Goal: Task Accomplishment & Management: Complete application form

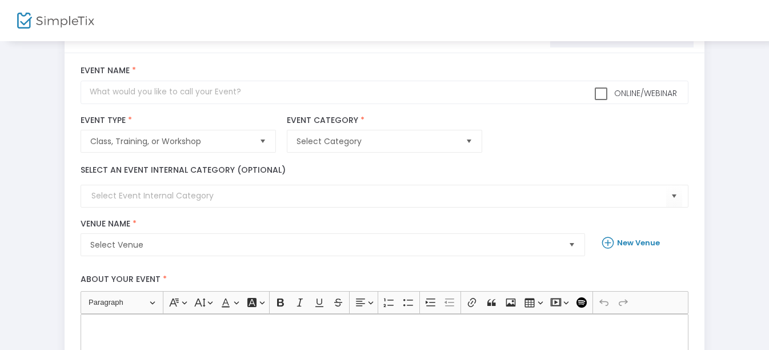
scroll to position [41, 0]
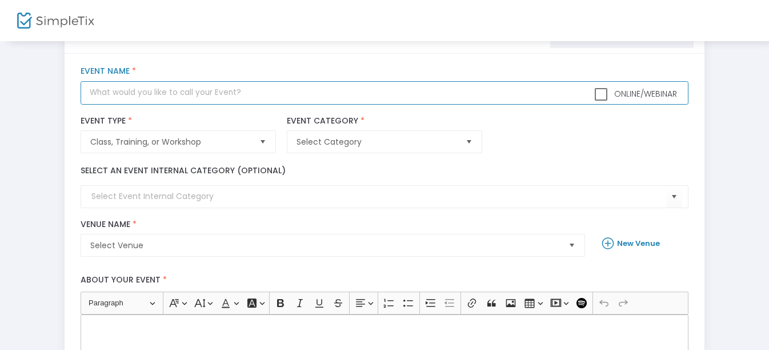
click at [162, 89] on input "text" at bounding box center [384, 92] width 607 height 23
type input """
type input "Online Paint Party: Fall Gnome"
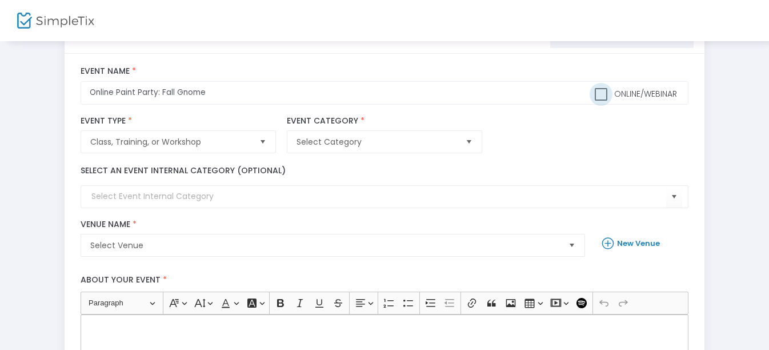
click at [596, 101] on span at bounding box center [601, 94] width 13 height 13
click at [600, 101] on input "Online/Webinar" at bounding box center [600, 101] width 1 height 1
checkbox input "true"
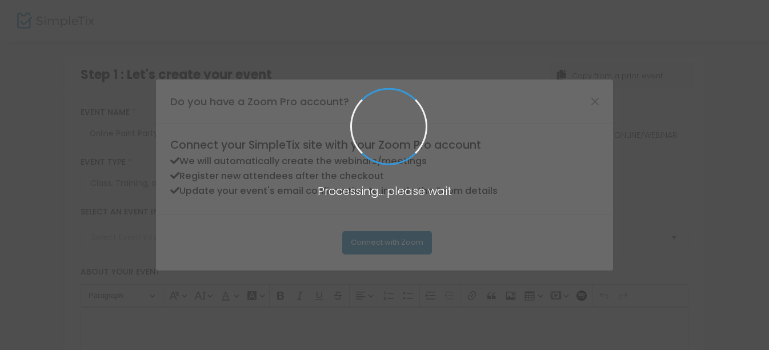
scroll to position [0, 0]
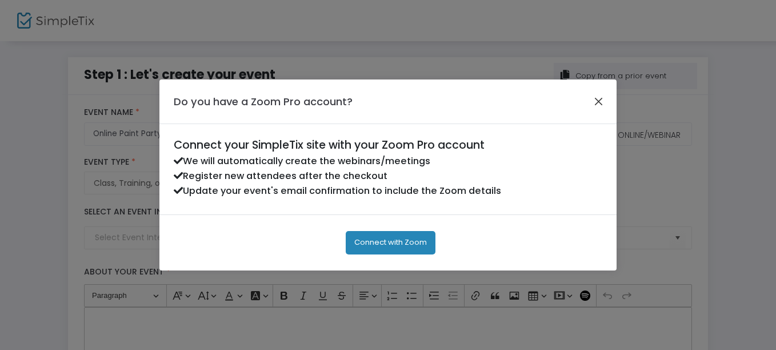
click at [597, 102] on button "Close" at bounding box center [598, 101] width 15 height 15
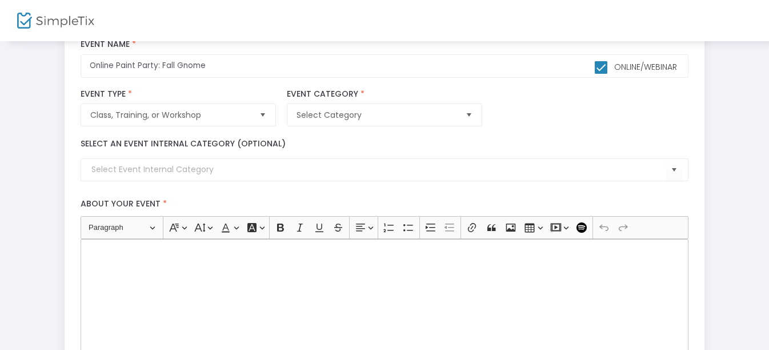
scroll to position [69, 0]
click at [350, 114] on span "Select Category" at bounding box center [375, 114] width 159 height 11
click at [249, 114] on span "Class, Training, or Workshop" at bounding box center [169, 114] width 159 height 11
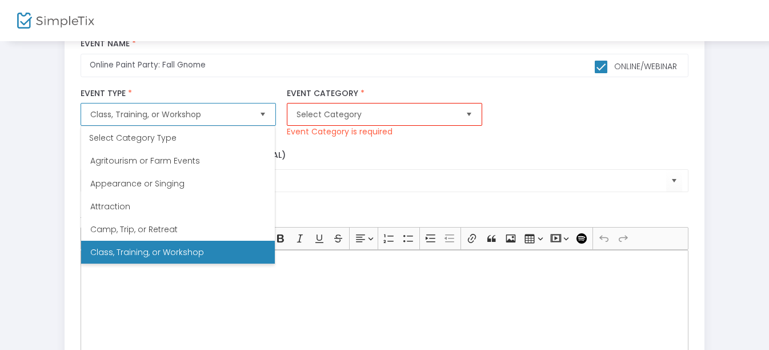
click at [211, 251] on Workshop "Class, Training, or Workshop" at bounding box center [178, 251] width 194 height 23
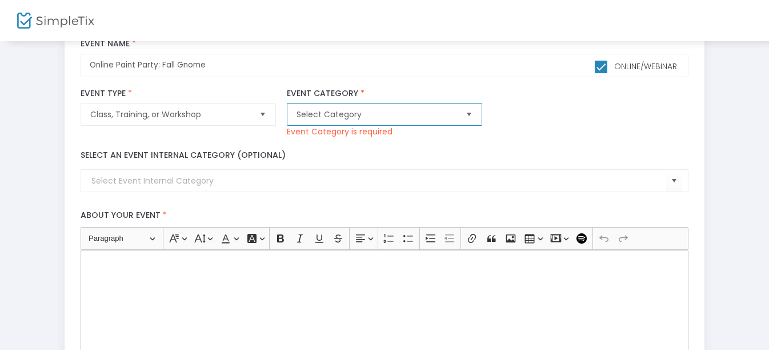
click at [396, 121] on span "Select Category" at bounding box center [376, 114] width 168 height 22
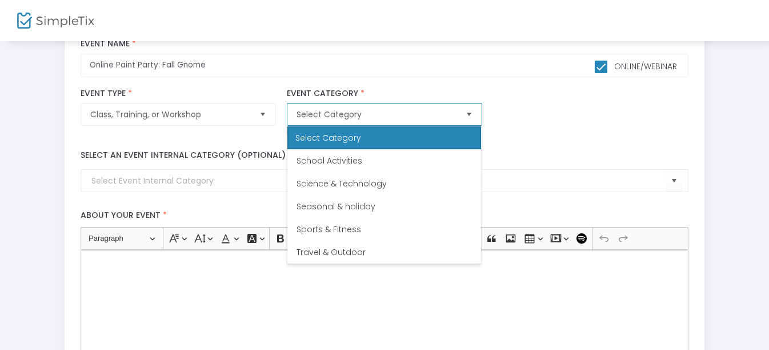
scroll to position [326, 0]
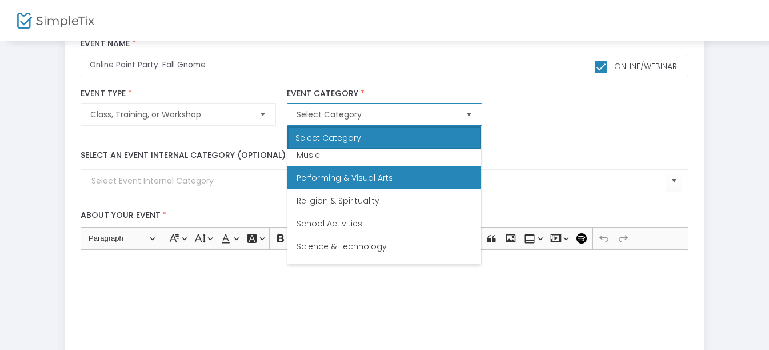
click at [382, 185] on li "Performing & Visual Arts" at bounding box center [384, 177] width 194 height 23
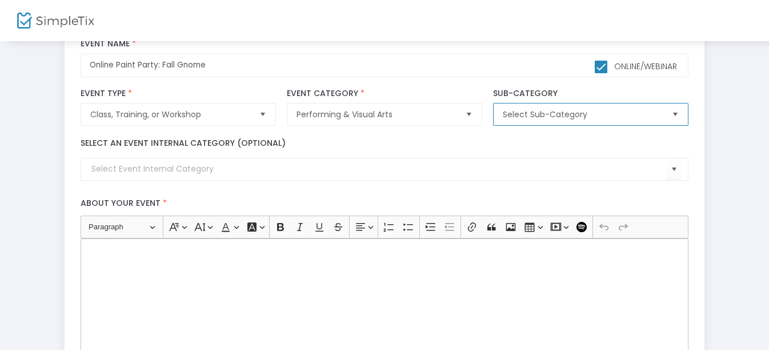
click at [543, 106] on span "Select Sub-Category" at bounding box center [582, 114] width 168 height 22
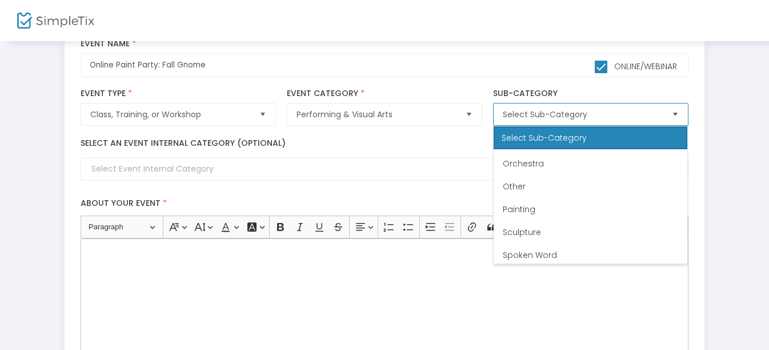
scroll to position [249, 0]
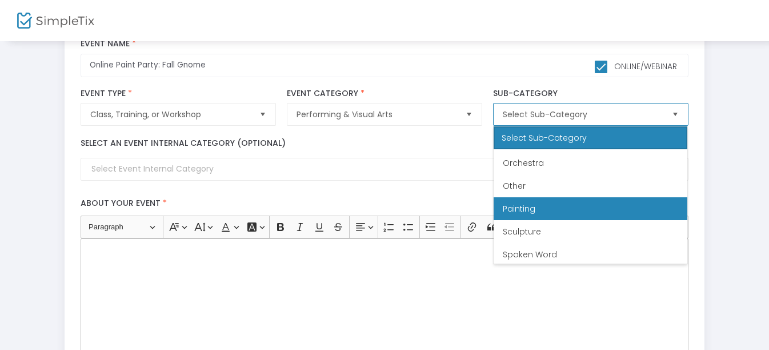
click at [558, 214] on li "Painting" at bounding box center [590, 208] width 194 height 23
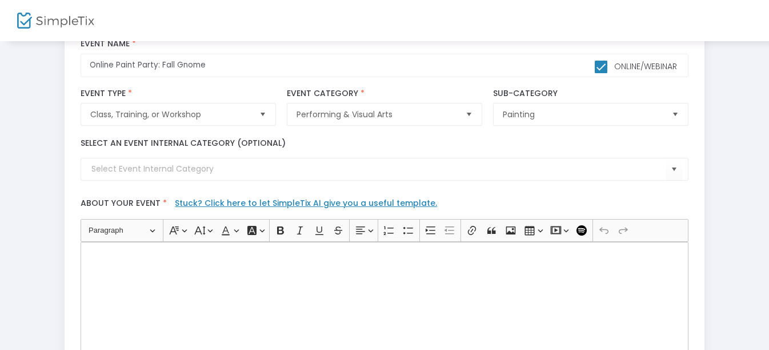
click at [296, 178] on kendo-combobox at bounding box center [384, 169] width 607 height 23
click at [669, 171] on span "Select" at bounding box center [673, 169] width 19 height 19
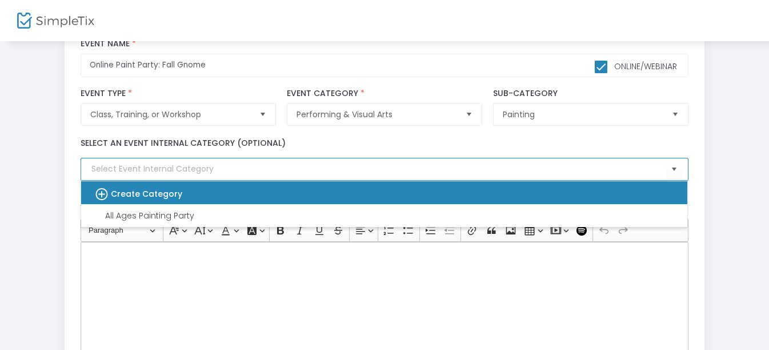
click at [291, 199] on div "Create Category" at bounding box center [379, 192] width 588 height 23
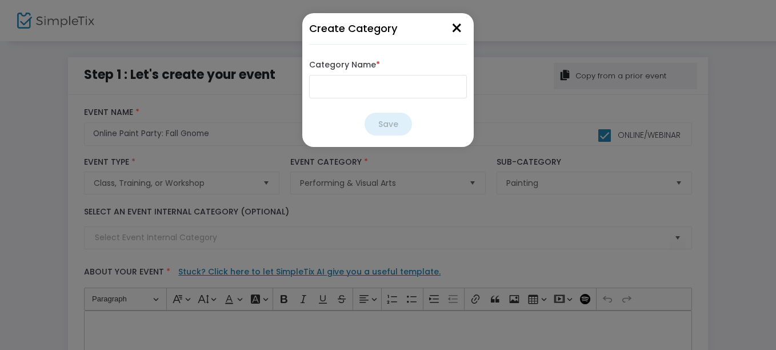
click at [370, 88] on input "Category Name *" at bounding box center [388, 86] width 158 height 23
type input "Online Paint Party"
click at [386, 126] on button "Save" at bounding box center [387, 124] width 47 height 23
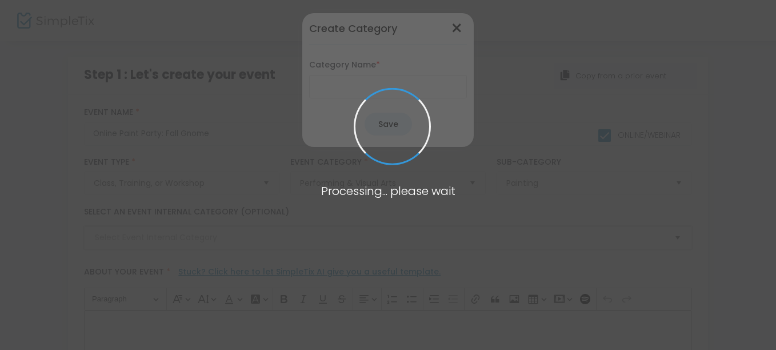
type input "Online Paint Party"
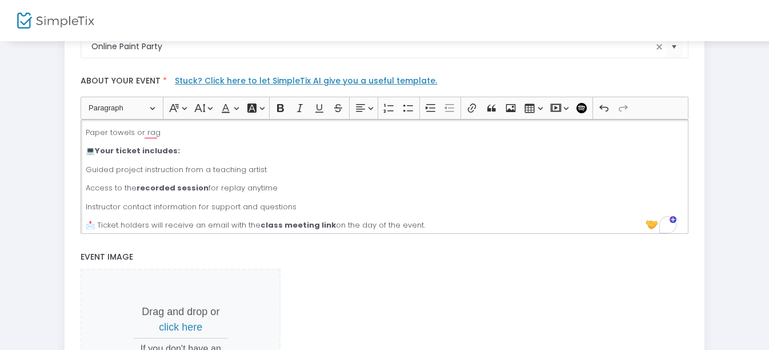
scroll to position [204, 0]
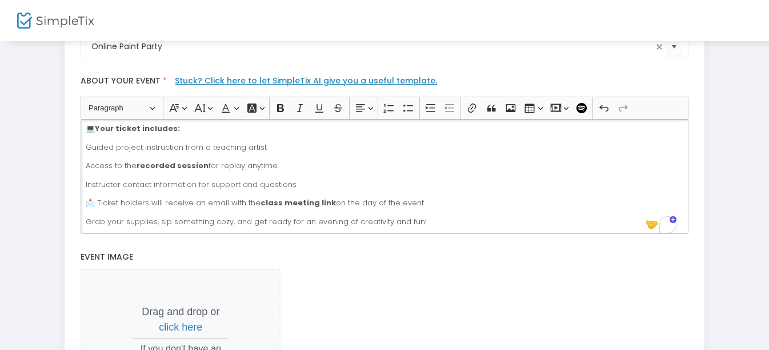
drag, startPoint x: 427, startPoint y: 200, endPoint x: 72, endPoint y: 200, distance: 354.7
click at [72, 200] on div "title : Online Paint Party: Fall Gnome Valid : true Required : false venueId : …" at bounding box center [385, 202] width 640 height 597
click at [299, 107] on icon "Editor toolbar" at bounding box center [299, 107] width 11 height 11
click at [261, 106] on button "Font Background Color Font Background Color" at bounding box center [254, 107] width 23 height 17
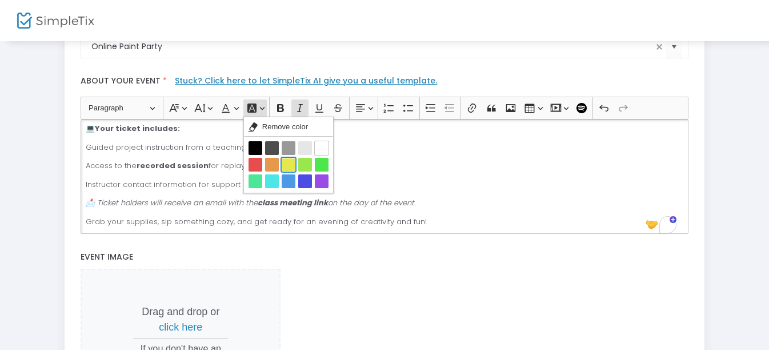
click at [286, 164] on button "Yellow Yellow" at bounding box center [289, 165] width 14 height 14
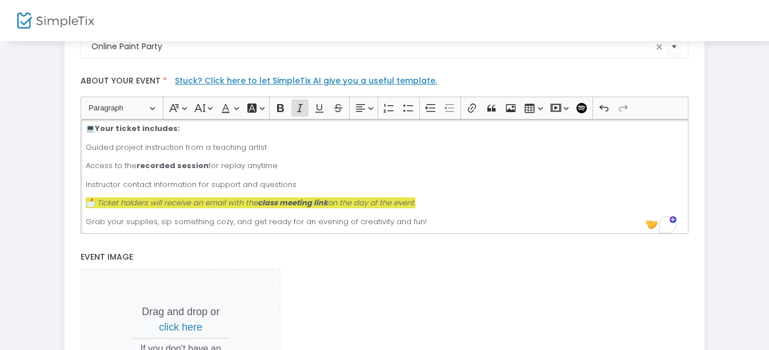
click at [480, 180] on p "Instructor contact information for support and questions" at bounding box center [384, 184] width 597 height 11
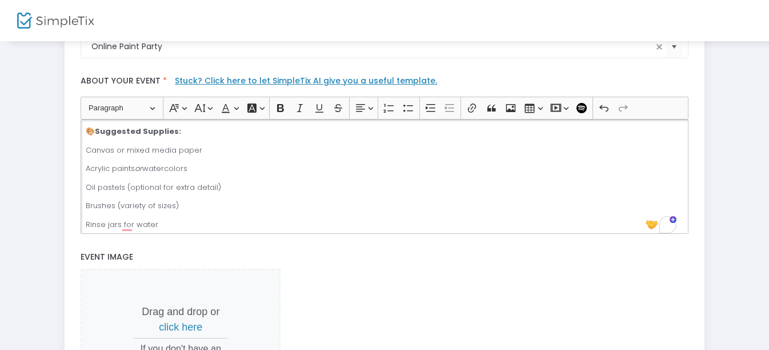
scroll to position [0, 0]
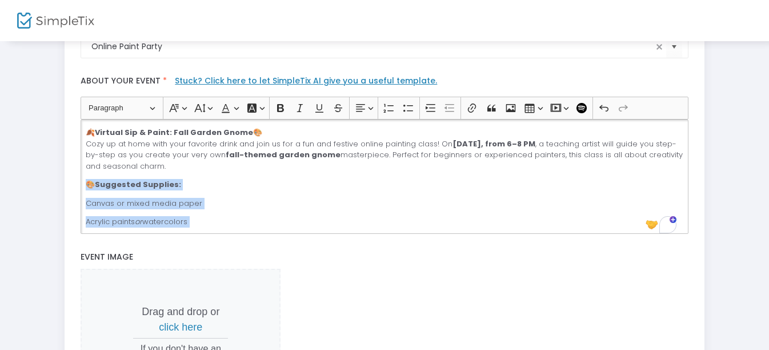
drag, startPoint x: 159, startPoint y: 215, endPoint x: 65, endPoint y: 180, distance: 100.3
click at [65, 180] on div "title : Online Paint Party: Fall Gnome Valid : true Required : false venueId : …" at bounding box center [385, 202] width 640 height 597
click at [263, 109] on button "Font Background Color Font Background Color" at bounding box center [254, 107] width 23 height 17
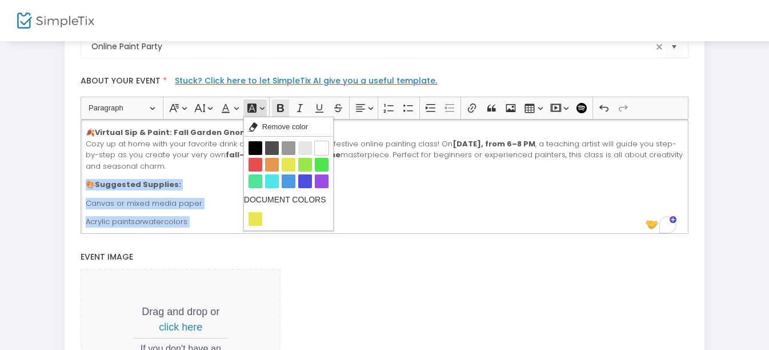
click at [283, 110] on icon "Editor toolbar" at bounding box center [280, 108] width 7 height 8
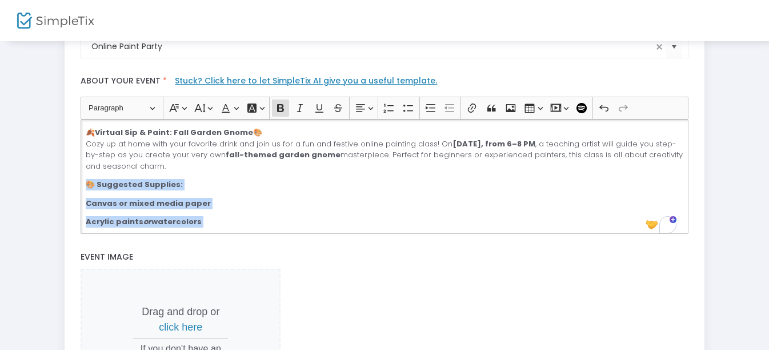
click at [244, 176] on div "🍂 Virtual Sip & Paint: Fall Garden Gnome 🎨 Cozy up at home with your favorite d…" at bounding box center [384, 176] width 607 height 114
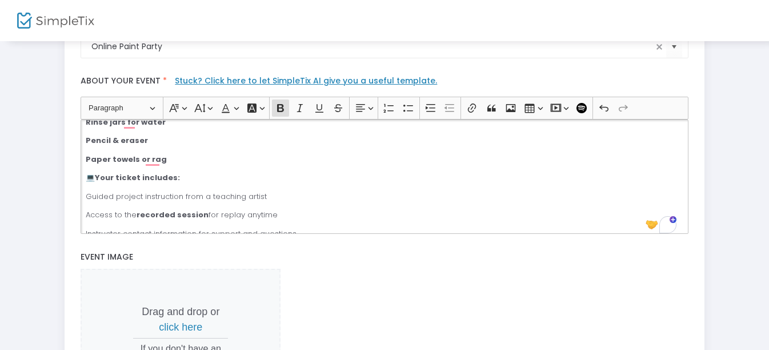
click at [175, 160] on p "Paper towels or rag" at bounding box center [384, 159] width 597 height 11
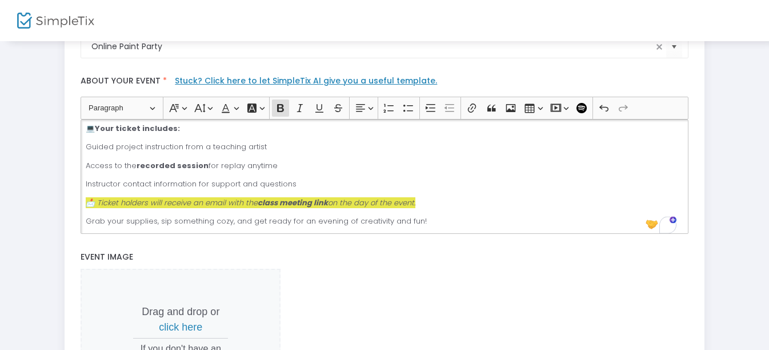
click at [307, 183] on p "Instructor contact information for support and questions" at bounding box center [384, 183] width 597 height 11
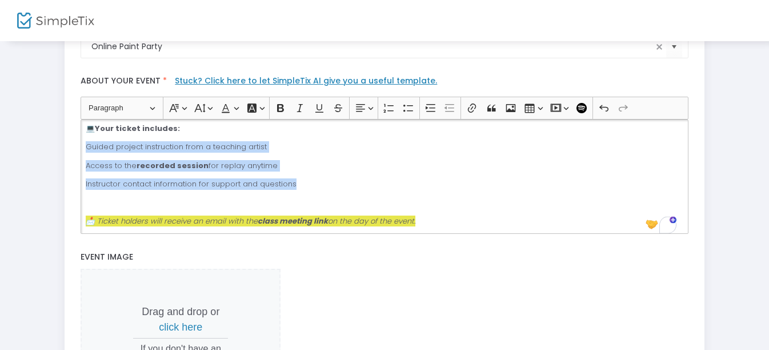
drag, startPoint x: 307, startPoint y: 183, endPoint x: 83, endPoint y: 148, distance: 226.7
click at [83, 148] on div "🍂 Virtual Sip & Paint: Fall Garden Gnome 🎨 Cozy up at home with your favorite d…" at bounding box center [384, 176] width 607 height 114
click at [406, 113] on icon "Editor toolbar" at bounding box center [408, 107] width 11 height 11
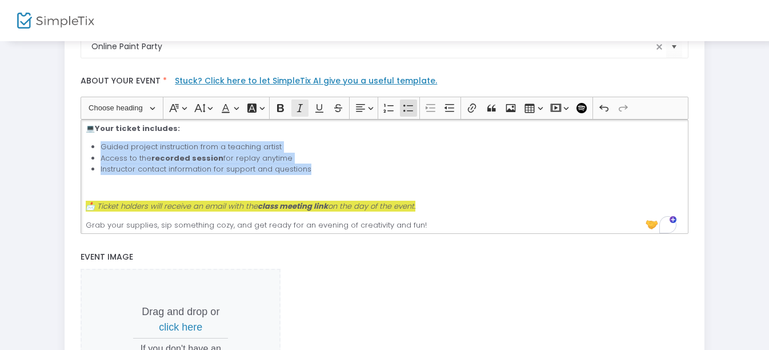
click at [304, 110] on icon "Editor toolbar" at bounding box center [299, 107] width 11 height 11
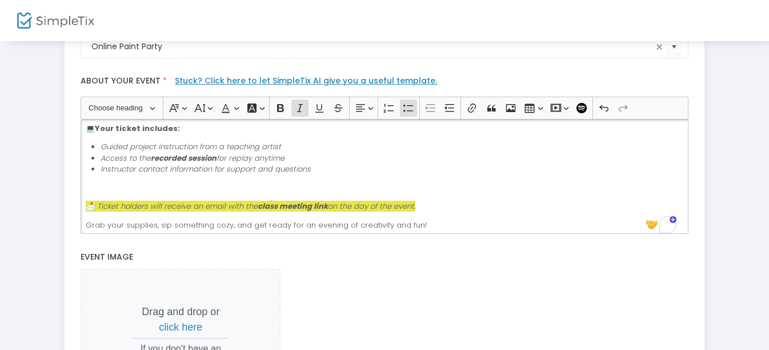
click at [339, 178] on div "🍂 Virtual Sip & Paint: Fall Garden Gnome 🎨 Cozy up at home with your favorite d…" at bounding box center [384, 176] width 607 height 114
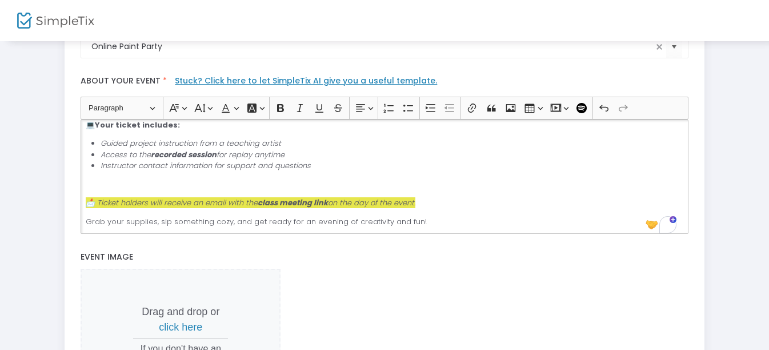
click at [441, 207] on p "📩 Ticket holders will receive an email with the class meeting link on the day o…" at bounding box center [384, 202] width 597 height 11
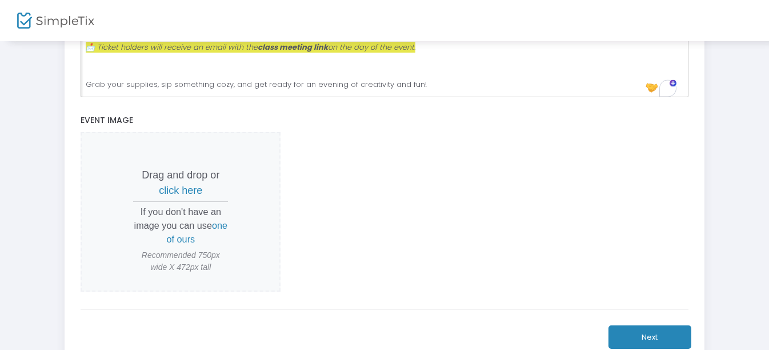
click at [171, 187] on span "click here" at bounding box center [180, 189] width 43 height 11
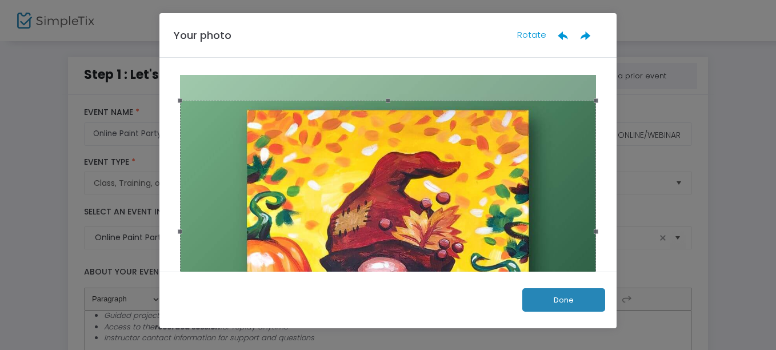
drag, startPoint x: 559, startPoint y: 198, endPoint x: 553, endPoint y: 147, distance: 50.6
click at [553, 147] on div at bounding box center [388, 232] width 416 height 262
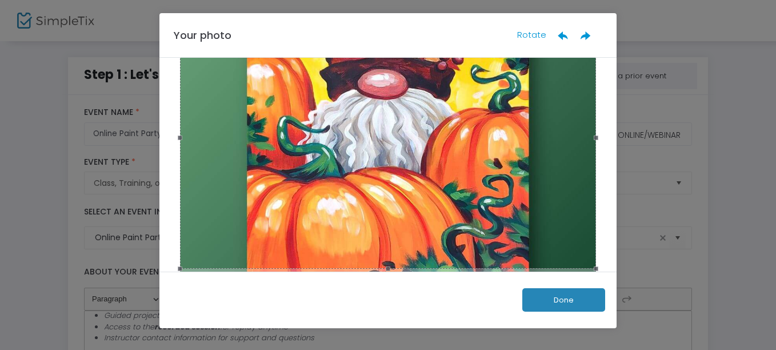
drag, startPoint x: 553, startPoint y: 147, endPoint x: 552, endPoint y: 239, distance: 92.0
click at [552, 239] on div at bounding box center [388, 138] width 416 height 262
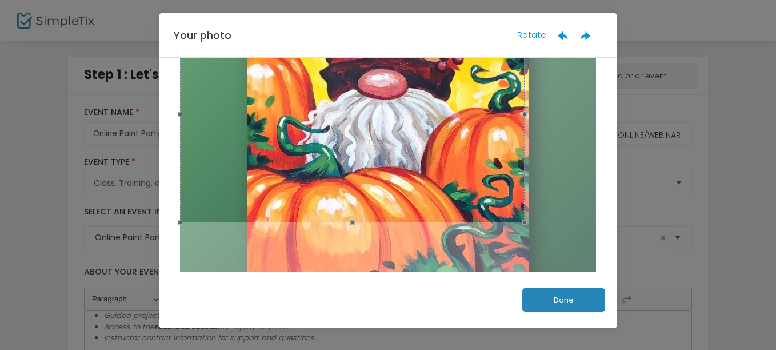
drag, startPoint x: 593, startPoint y: 139, endPoint x: 521, endPoint y: 150, distance: 72.2
click at [521, 150] on span at bounding box center [524, 114] width 13 height 204
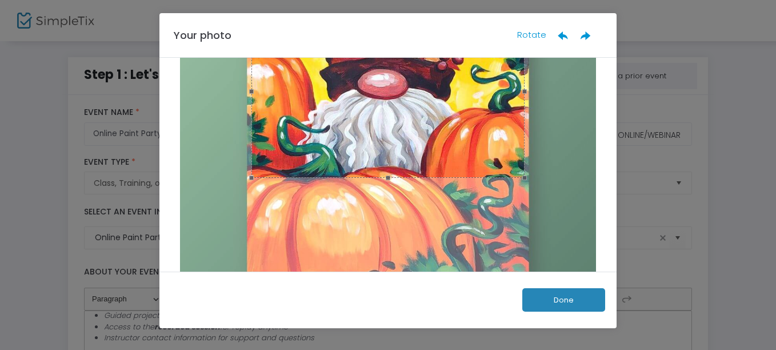
drag, startPoint x: 179, startPoint y: 113, endPoint x: 251, endPoint y: 158, distance: 84.5
click at [251, 158] on span at bounding box center [251, 91] width 13 height 159
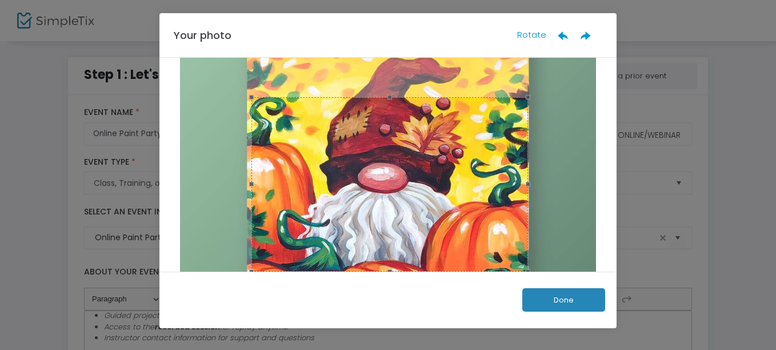
drag, startPoint x: 385, startPoint y: 97, endPoint x: 368, endPoint y: 94, distance: 17.3
click at [368, 94] on span at bounding box center [390, 97] width 264 height 13
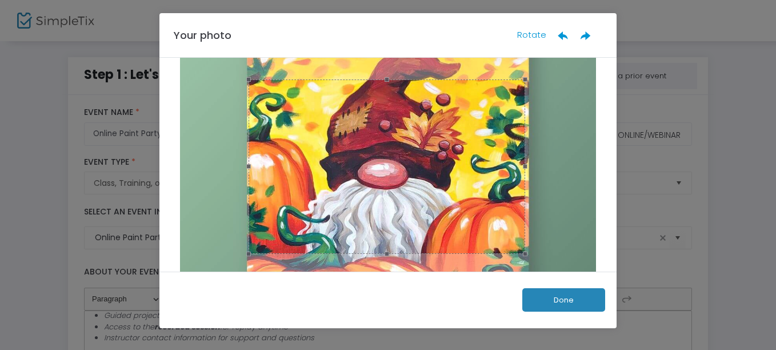
drag, startPoint x: 403, startPoint y: 170, endPoint x: 400, endPoint y: 156, distance: 14.0
click at [400, 156] on div at bounding box center [386, 166] width 276 height 174
click at [550, 292] on button "Done" at bounding box center [563, 299] width 83 height 23
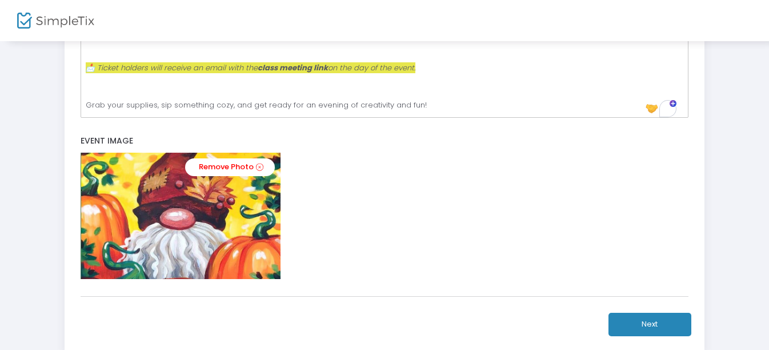
scroll to position [384, 0]
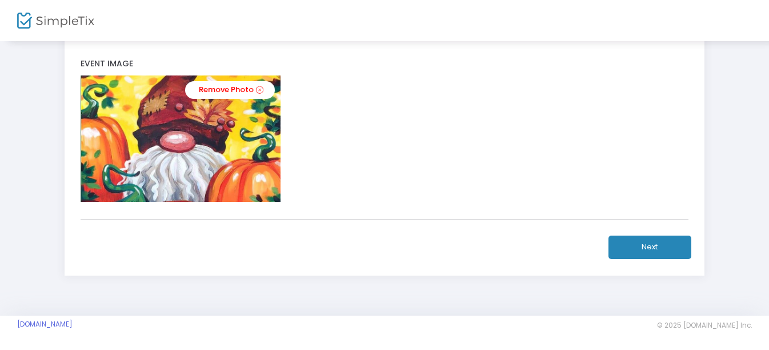
click at [634, 248] on button "Next" at bounding box center [649, 246] width 83 height 23
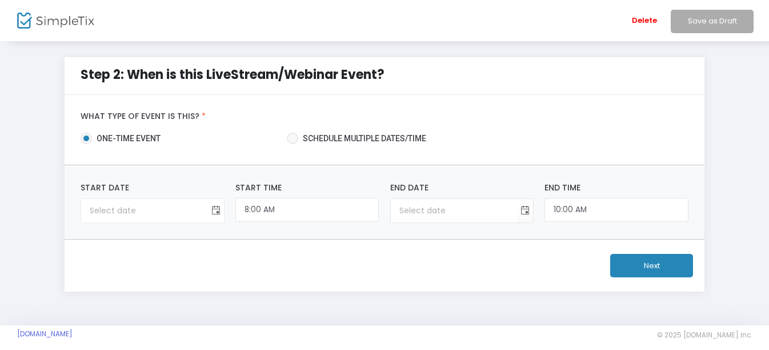
click at [220, 213] on span "Toggle calendar" at bounding box center [215, 210] width 19 height 19
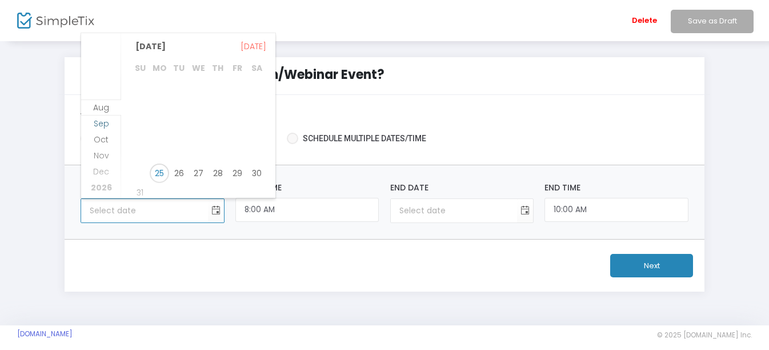
click at [102, 124] on span "Sep" at bounding box center [101, 123] width 15 height 11
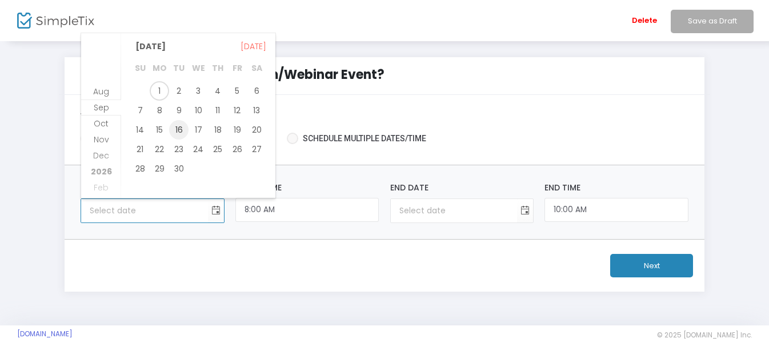
click at [180, 127] on span "16" at bounding box center [178, 129] width 19 height 19
type input "[DATE]"
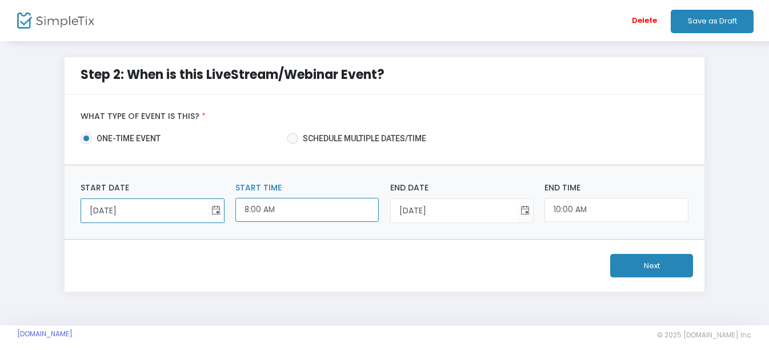
click at [310, 211] on input "8:00 AM" at bounding box center [306, 210] width 143 height 25
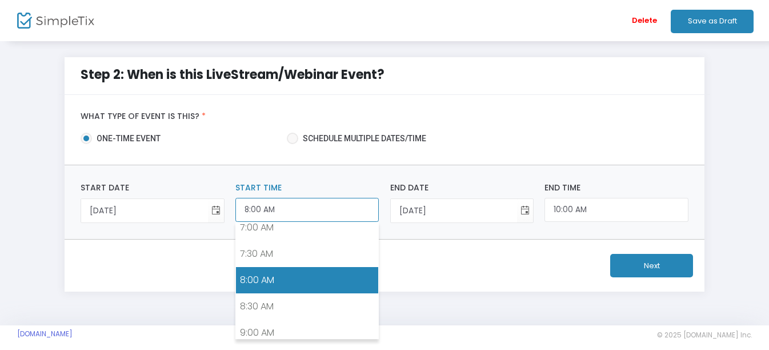
click at [310, 211] on input "8:00 AM" at bounding box center [306, 210] width 143 height 25
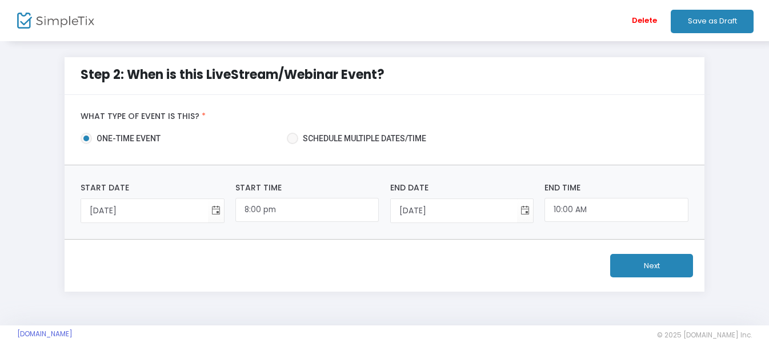
type input "8:00 PM"
type input "10:00 PM"
click at [338, 265] on div "Next" at bounding box center [385, 265] width 640 height 52
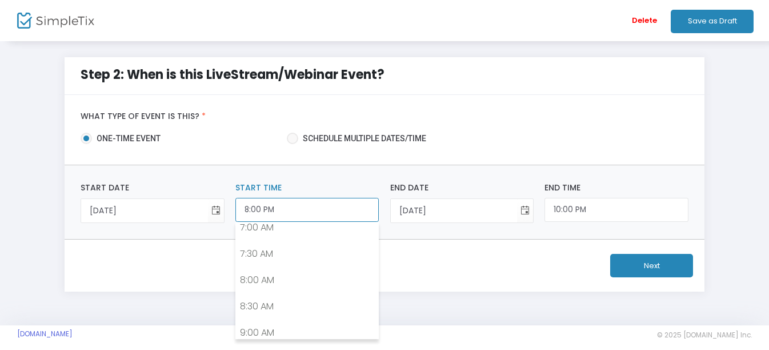
click at [286, 200] on input "8:00 PM" at bounding box center [306, 210] width 143 height 25
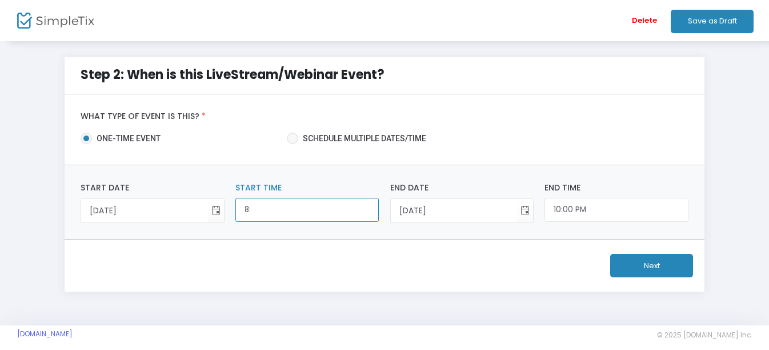
type input "8"
type input "6:00 PM"
type input "8:00 PM"
click at [419, 256] on div "Next" at bounding box center [385, 265] width 640 height 52
